Goal: Find specific page/section: Find specific page/section

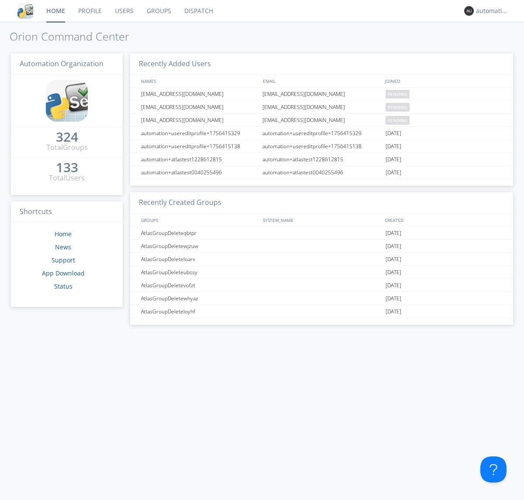
click at [198, 11] on link "Dispatch" at bounding box center [199, 11] width 42 height 22
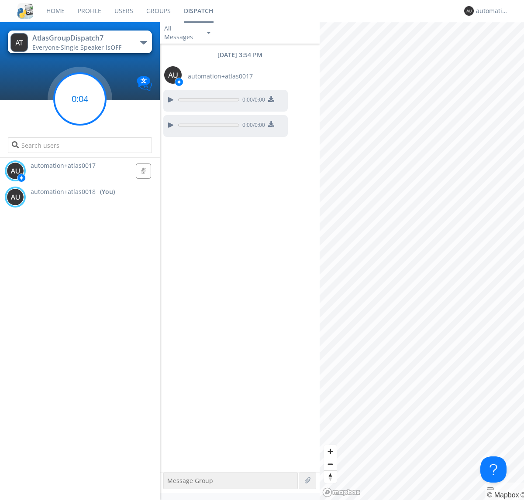
click at [80, 99] on g at bounding box center [79, 98] width 51 height 51
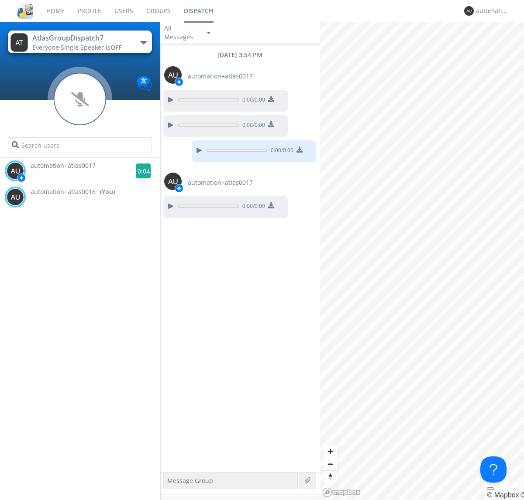
click at [140, 171] on g at bounding box center [143, 171] width 15 height 15
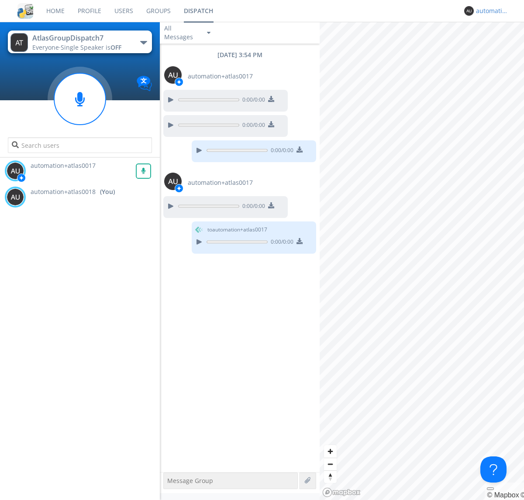
click at [490, 11] on div "automation+atlas0018" at bounding box center [492, 11] width 33 height 9
